Goal: Information Seeking & Learning: Learn about a topic

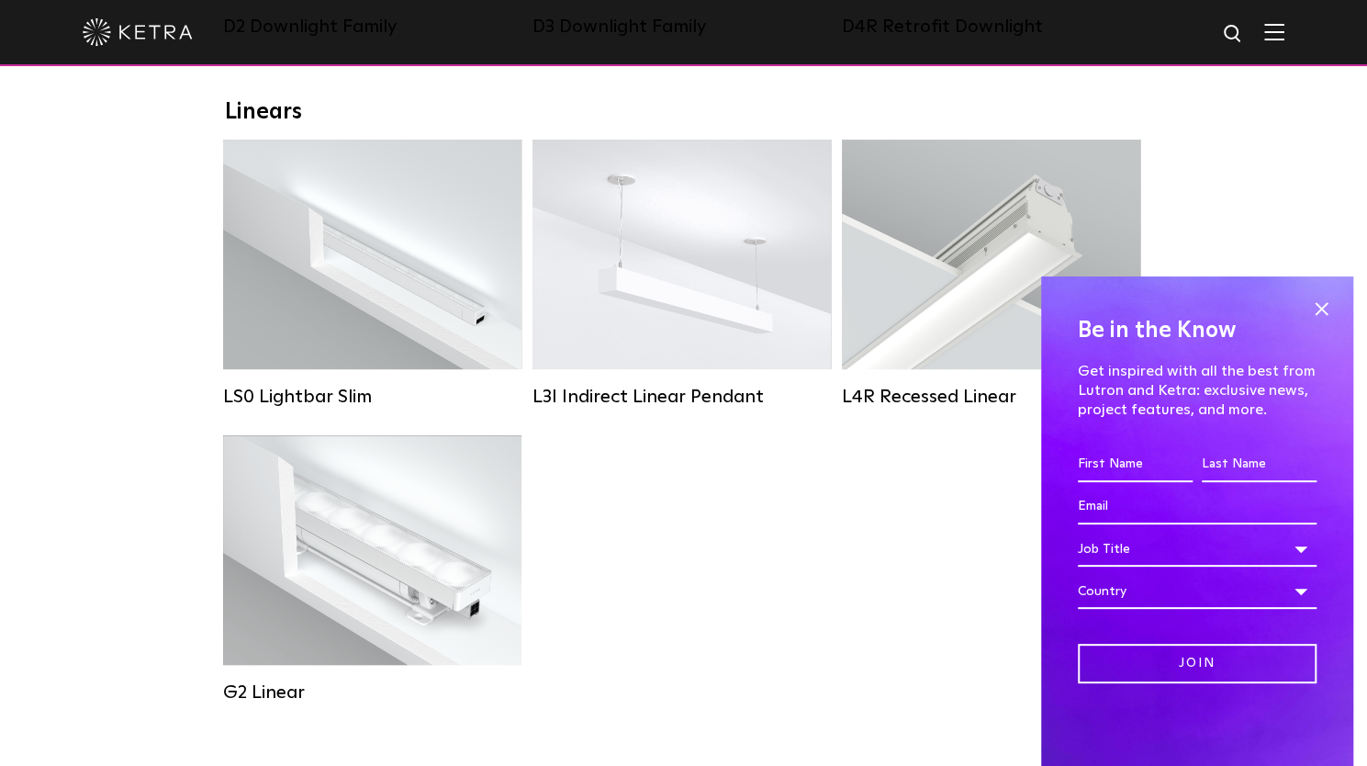
scroll to position [632, 0]
drag, startPoint x: 1371, startPoint y: 52, endPoint x: 1357, endPoint y: 168, distance: 116.6
click at [1324, 314] on span at bounding box center [1321, 309] width 28 height 28
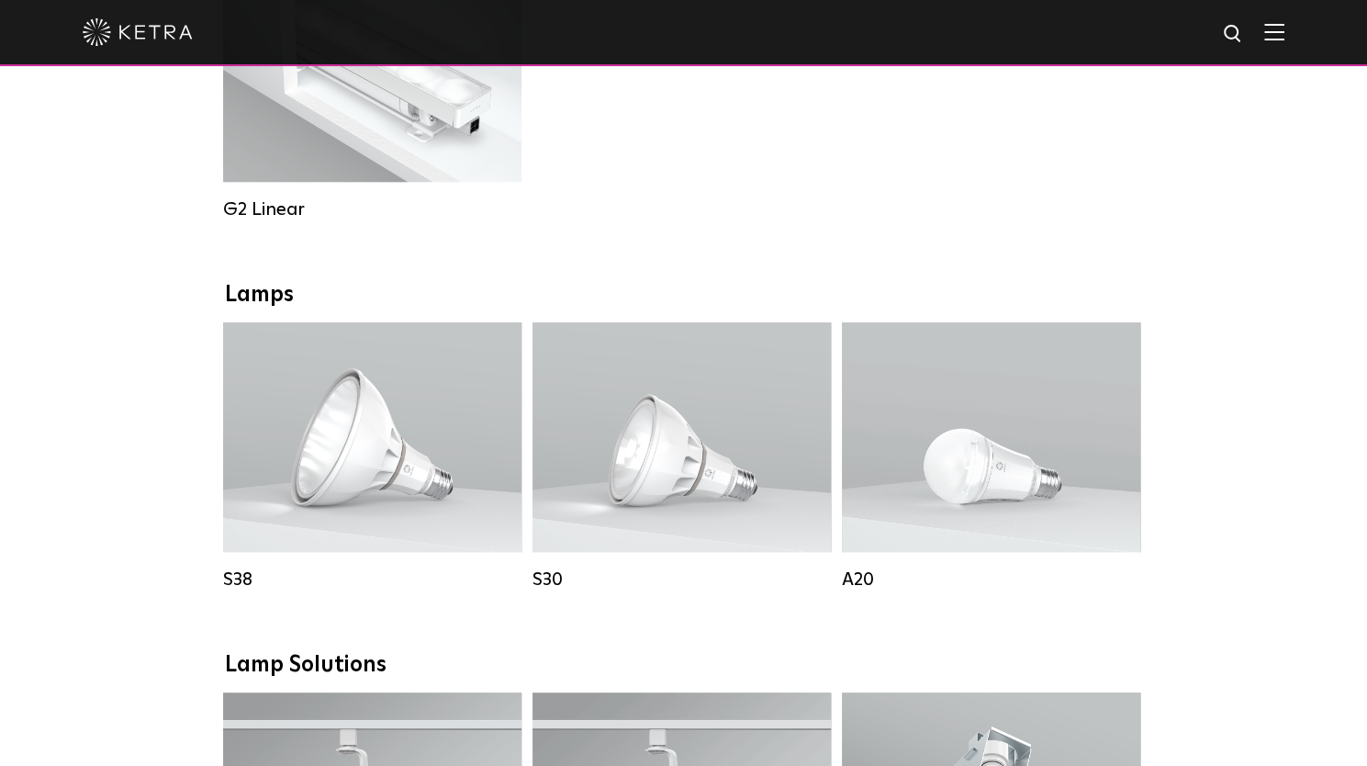
scroll to position [1205, 0]
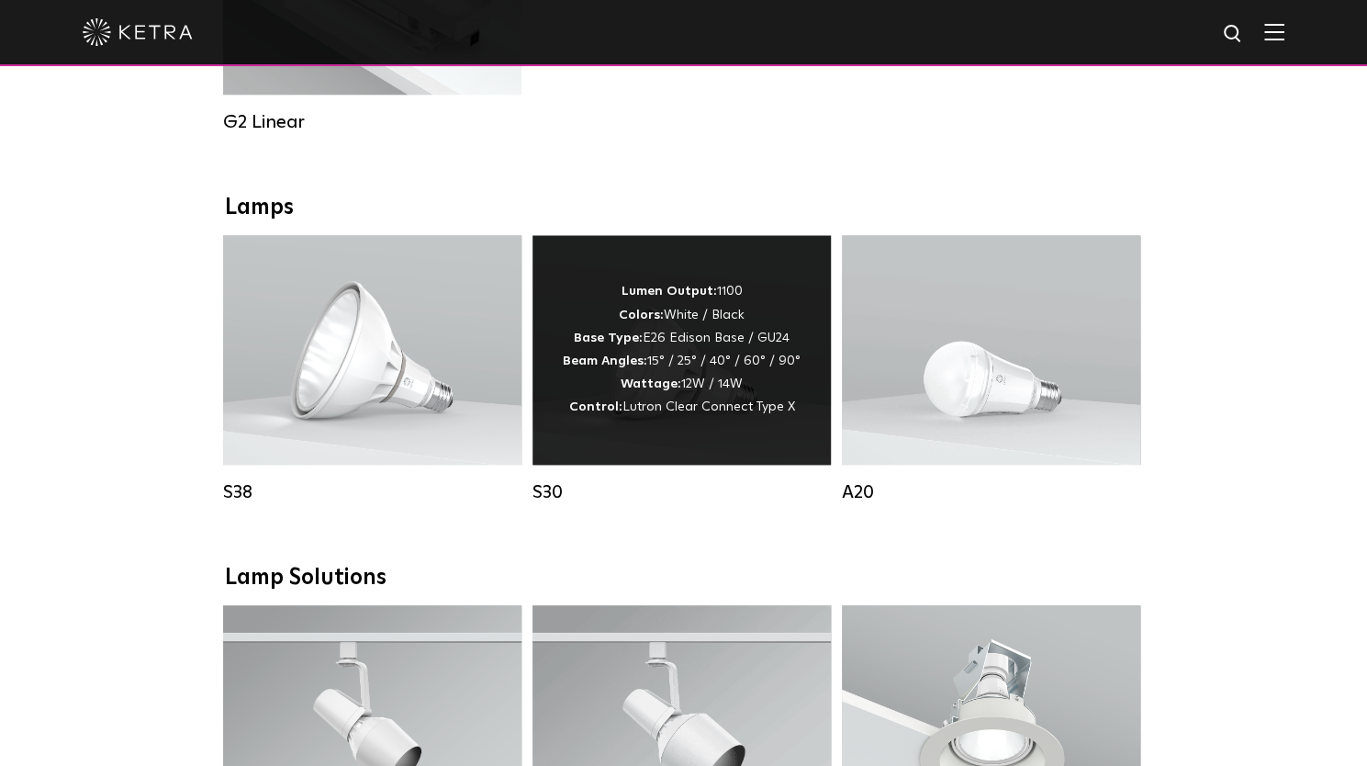
click at [733, 453] on div "Lumen Output: 1100 Colors: White / Black Base Type: E26 Edison Base / GU24 Beam…" at bounding box center [681, 349] width 298 height 229
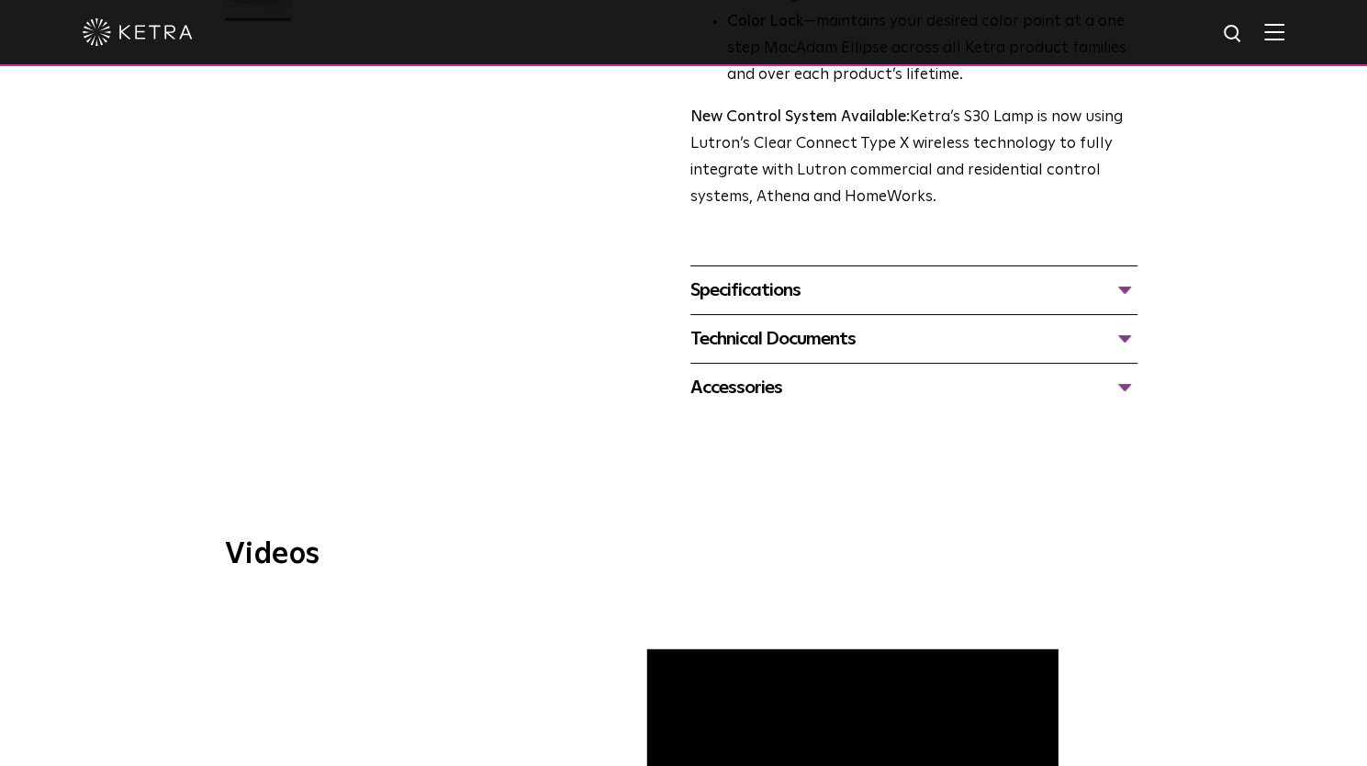
scroll to position [561, 0]
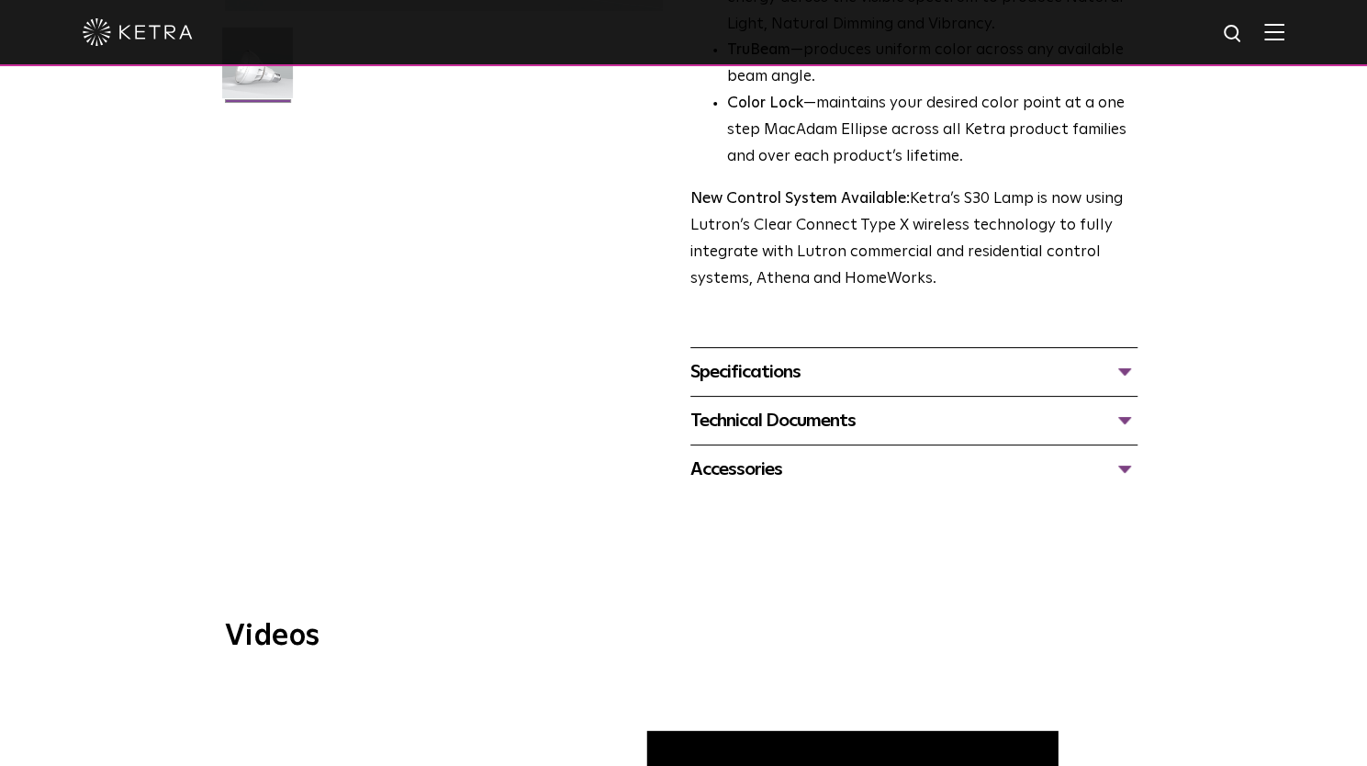
click at [1118, 377] on div "Specifications" at bounding box center [913, 371] width 447 height 29
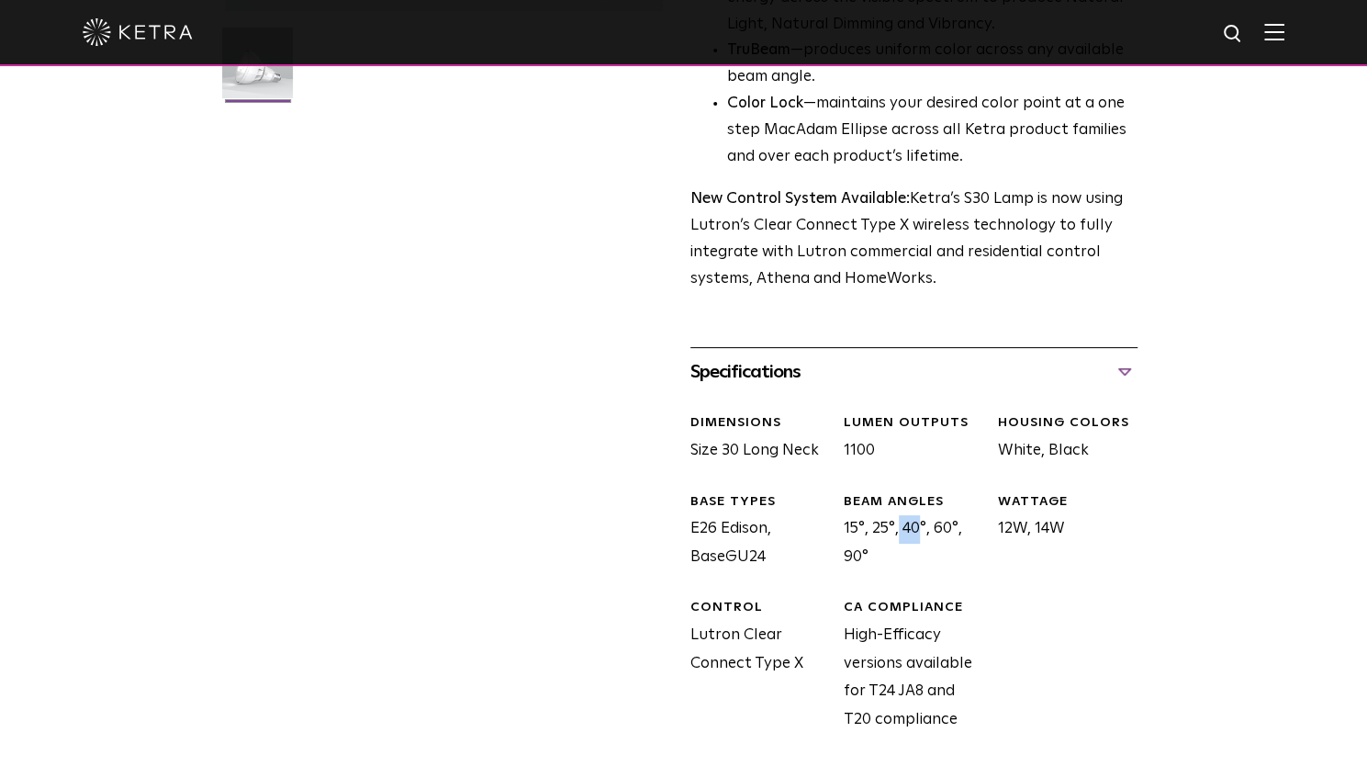
drag, startPoint x: 863, startPoint y: 531, endPoint x: 833, endPoint y: 531, distance: 29.4
click at [833, 531] on div "BEAM ANGLES 15°, 25°, 40°, 60°, 90°" at bounding box center [906, 532] width 153 height 79
click at [1079, 518] on div "WATTAGE 12W, 14W" at bounding box center [1059, 532] width 153 height 79
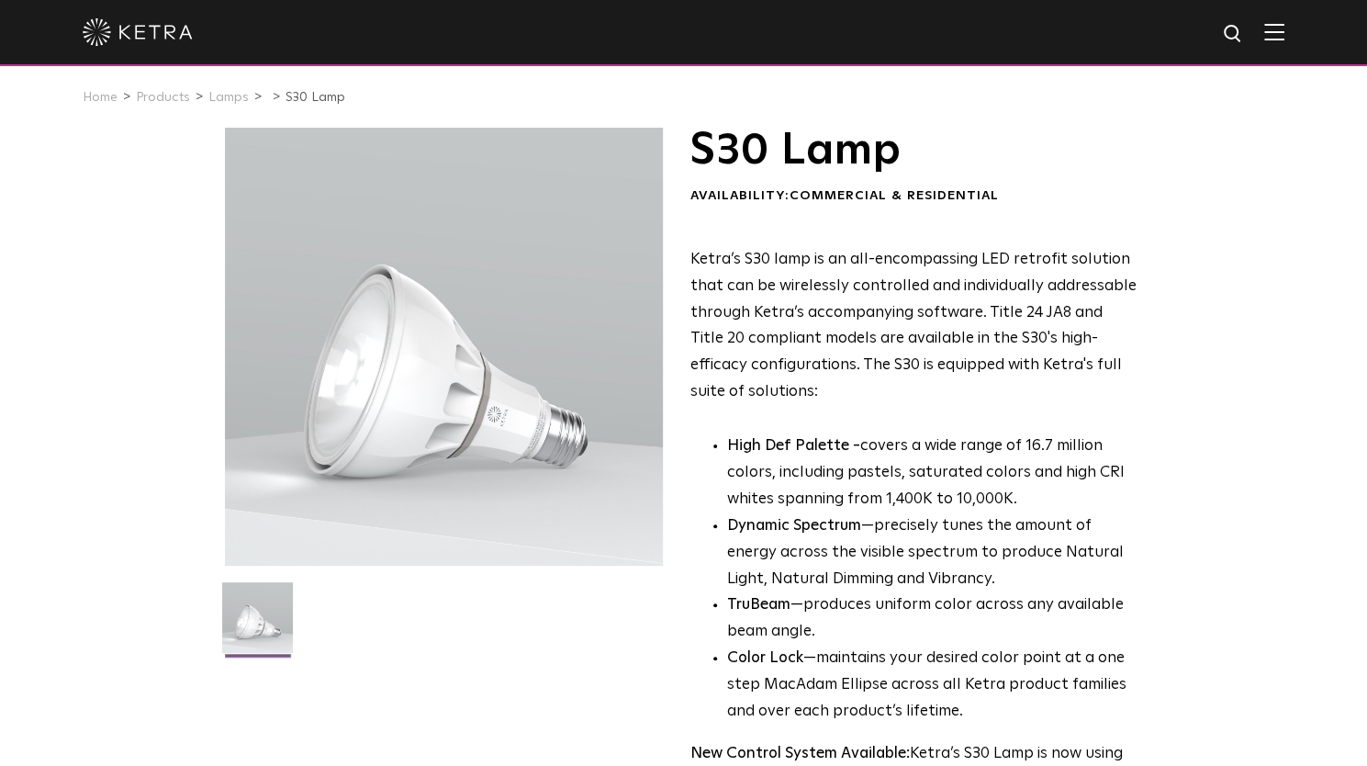
scroll to position [0, 0]
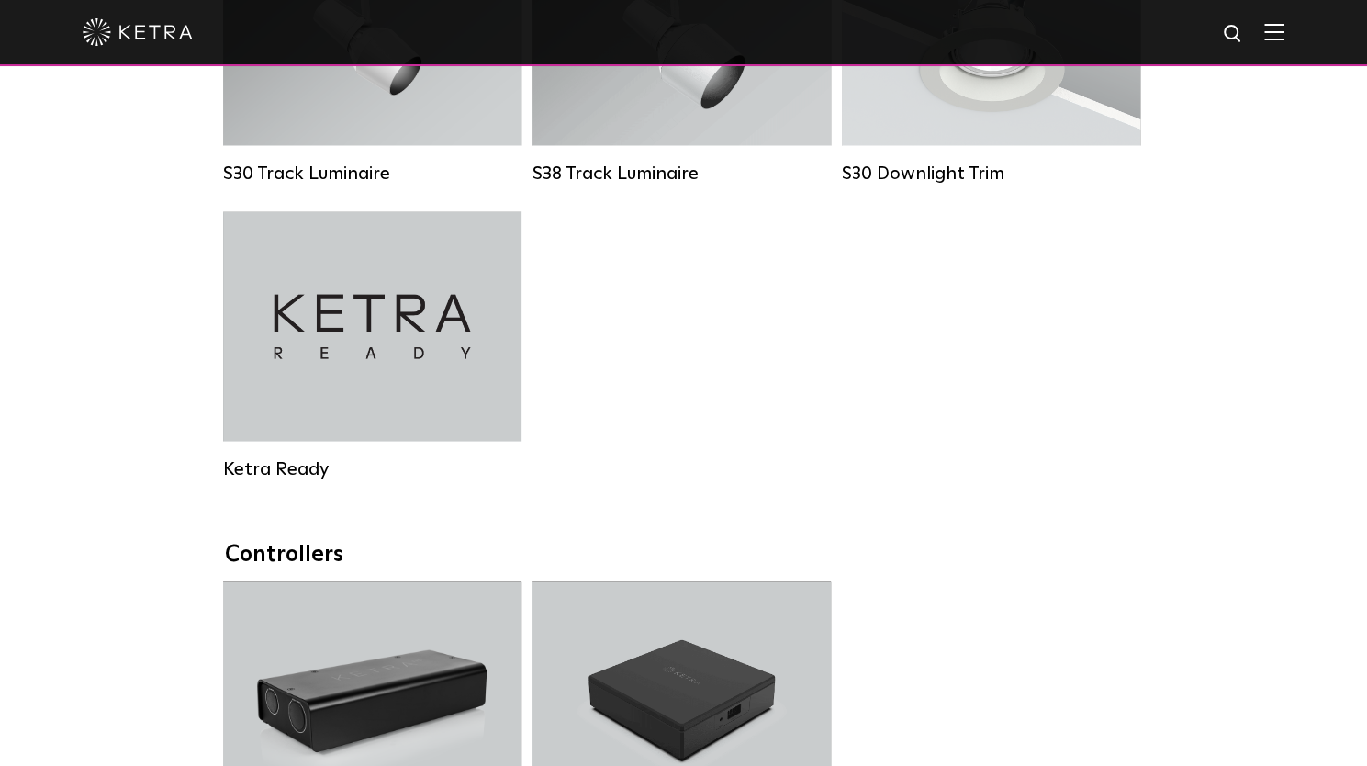
scroll to position [1814, 0]
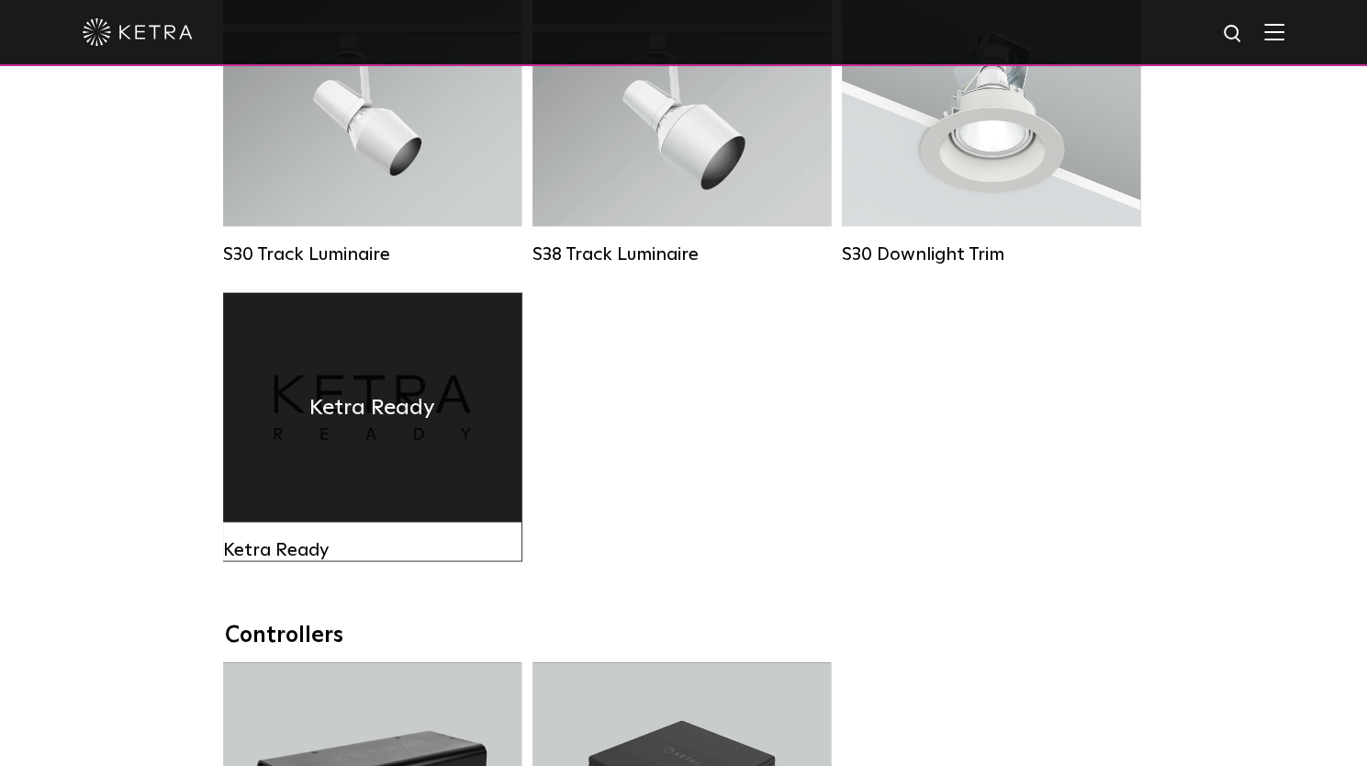
click at [415, 458] on div "Ketra Ready" at bounding box center [372, 406] width 298 height 229
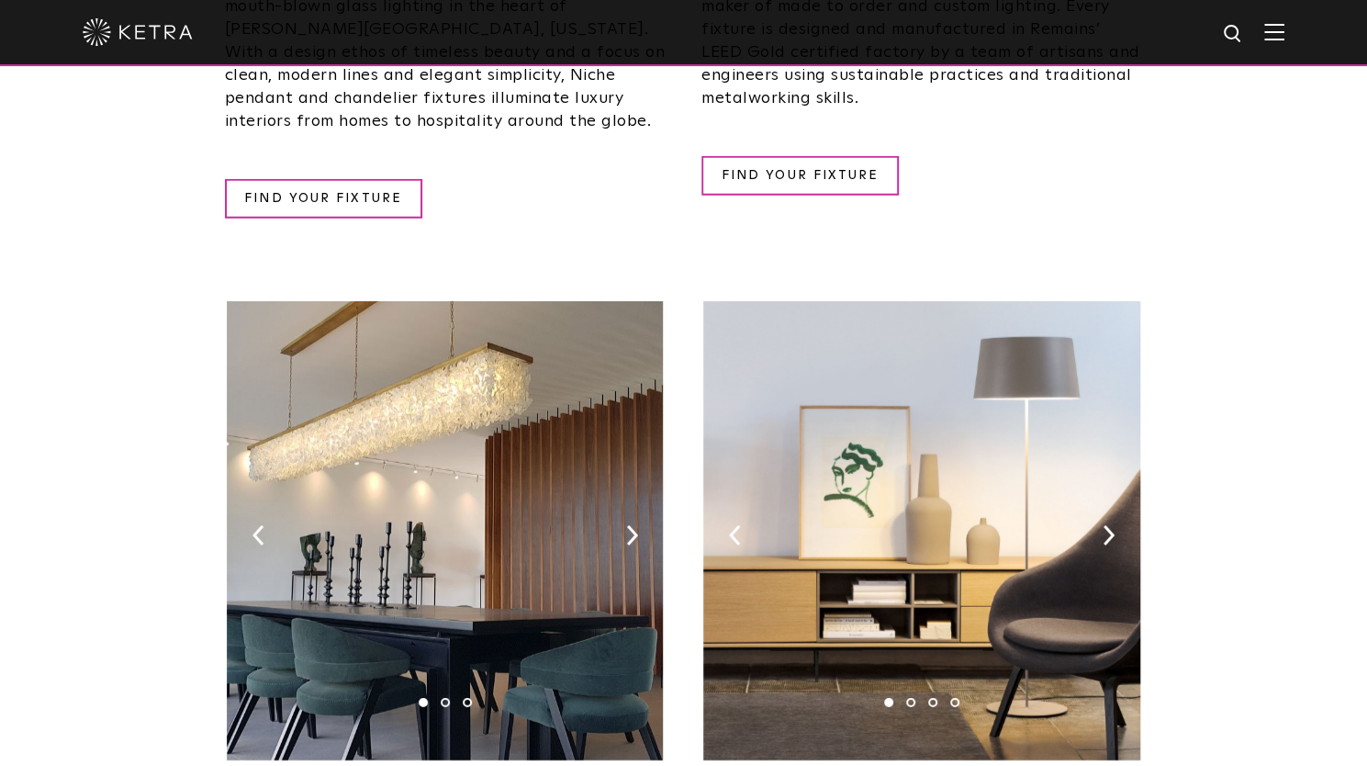
scroll to position [2758, 0]
